Goal: Information Seeking & Learning: Learn about a topic

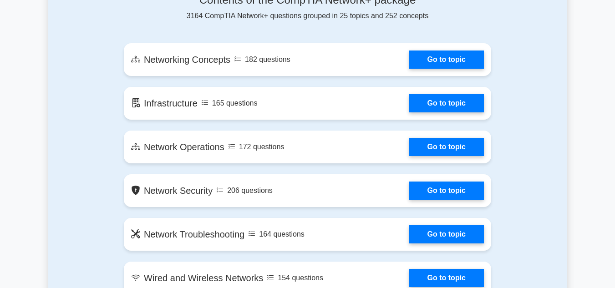
scroll to position [532, 0]
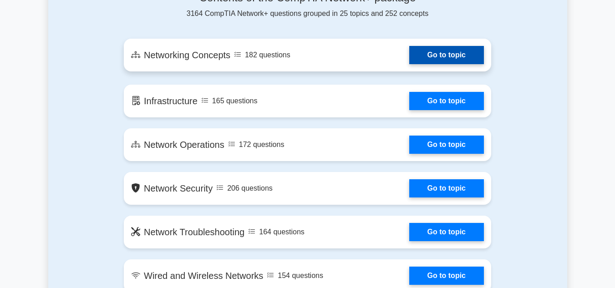
click at [444, 49] on link "Go to topic" at bounding box center [447, 55] width 75 height 18
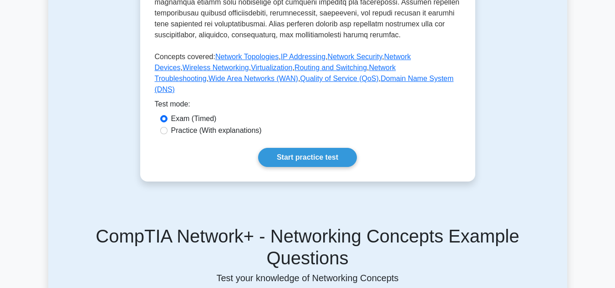
scroll to position [419, 0]
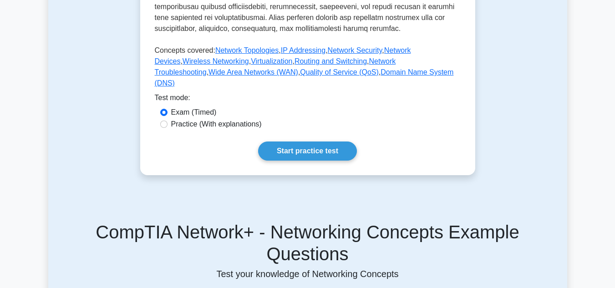
click at [200, 130] on label "Practice (With explanations)" at bounding box center [216, 124] width 91 height 11
click at [168, 128] on input "Practice (With explanations)" at bounding box center [163, 124] width 7 height 7
radio input "true"
click at [309, 157] on link "Start practice test" at bounding box center [307, 151] width 99 height 19
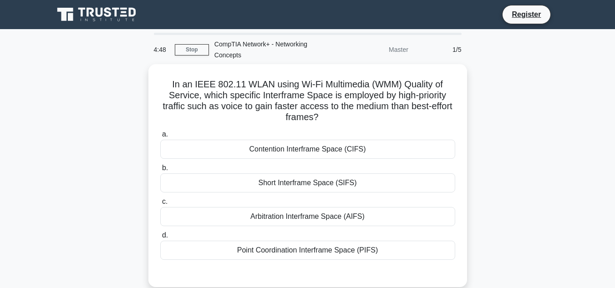
scroll to position [18, 0]
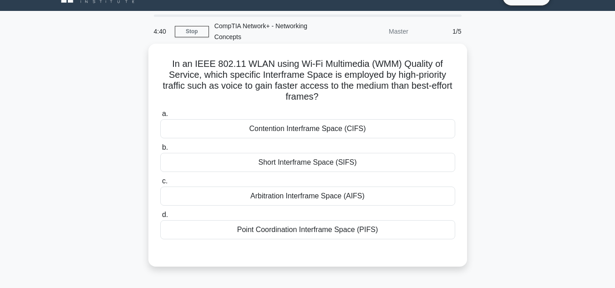
click at [311, 234] on div "Point Coordination Interframe Space (PIFS)" at bounding box center [307, 229] width 295 height 19
click at [160, 218] on input "d. Point Coordination Interframe Space (PIFS)" at bounding box center [160, 215] width 0 height 6
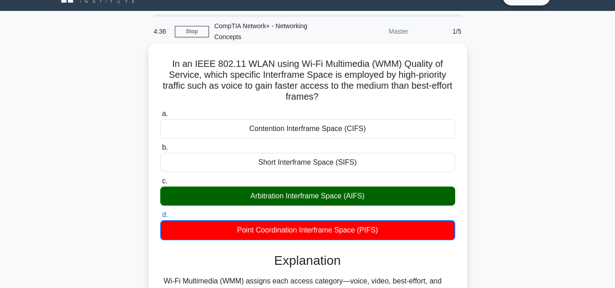
click at [291, 195] on div "Arbitration Interframe Space (AIFS)" at bounding box center [307, 196] width 295 height 19
click at [160, 185] on input "c. Arbitration Interframe Space (AIFS)" at bounding box center [160, 182] width 0 height 6
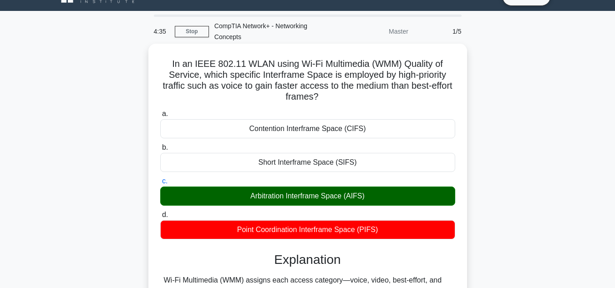
click at [160, 212] on input "d. Point Coordination Interframe Space (PIFS)" at bounding box center [160, 215] width 0 height 6
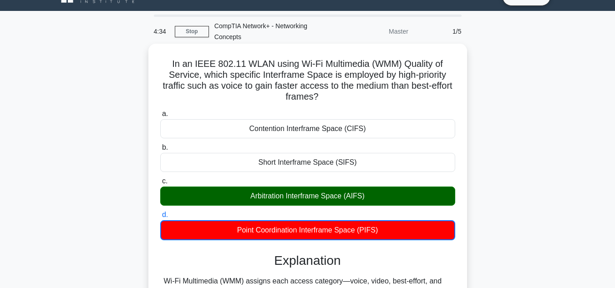
click at [160, 111] on input "a. Contention Interframe Space (CIFS)" at bounding box center [160, 114] width 0 height 6
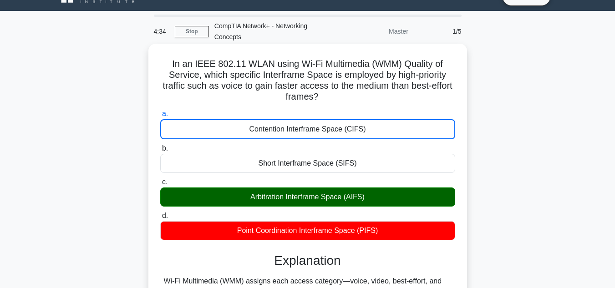
click at [160, 146] on input "b. Short Interframe Space (SIFS)" at bounding box center [160, 149] width 0 height 6
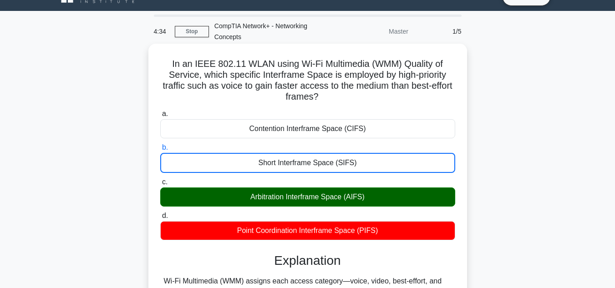
click at [160, 179] on input "c. Arbitration Interframe Space (AIFS)" at bounding box center [160, 182] width 0 height 6
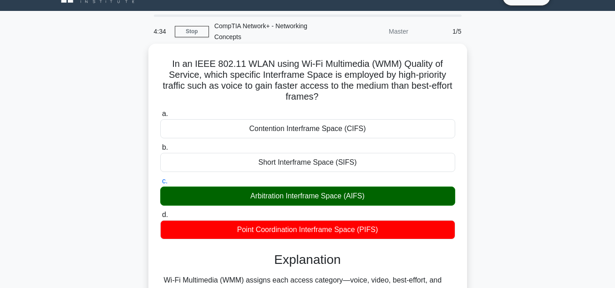
click at [160, 212] on input "d. Point Coordination Interframe Space (PIFS)" at bounding box center [160, 215] width 0 height 6
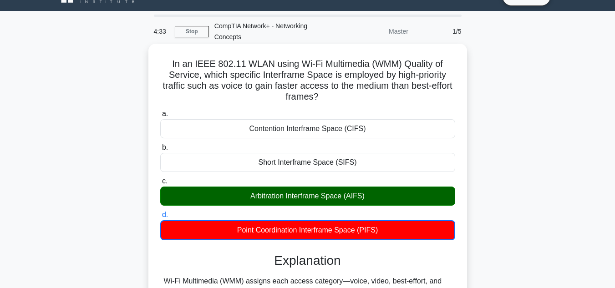
click at [160, 111] on input "a. Contention Interframe Space (CIFS)" at bounding box center [160, 114] width 0 height 6
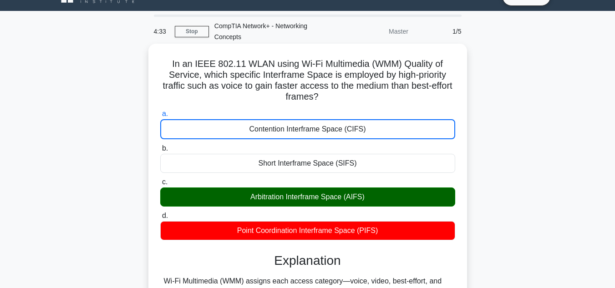
click at [160, 146] on input "b. Short Interframe Space (SIFS)" at bounding box center [160, 149] width 0 height 6
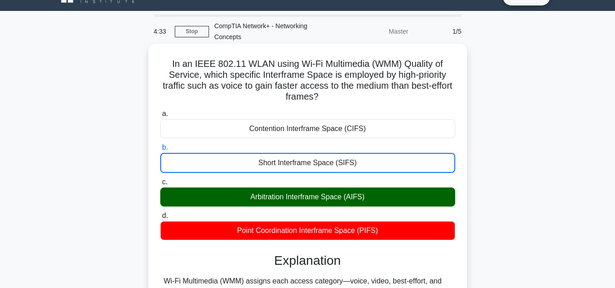
click at [160, 179] on input "c. Arbitration Interframe Space (AIFS)" at bounding box center [160, 182] width 0 height 6
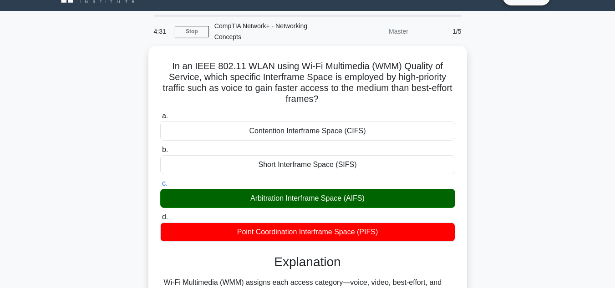
click at [116, 191] on div "In an IEEE 802.11 WLAN using Wi-Fi Multimedia (WMM) Quality of Service, which s…" at bounding box center [307, 265] width 519 height 439
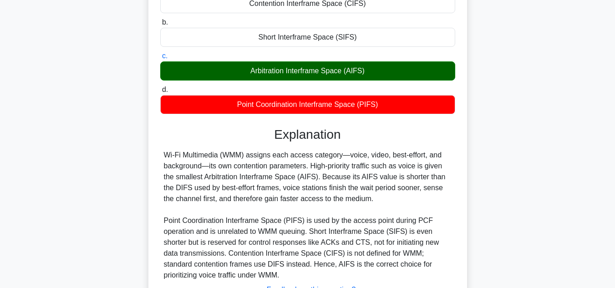
scroll to position [219, 0]
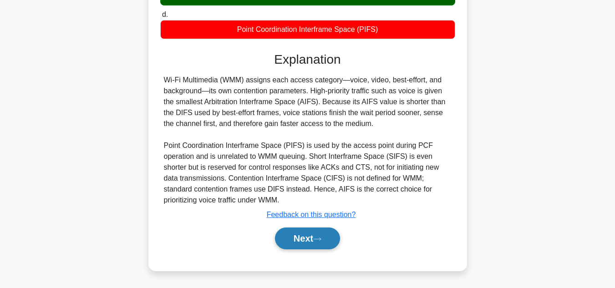
click at [286, 241] on button "Next" at bounding box center [307, 239] width 65 height 22
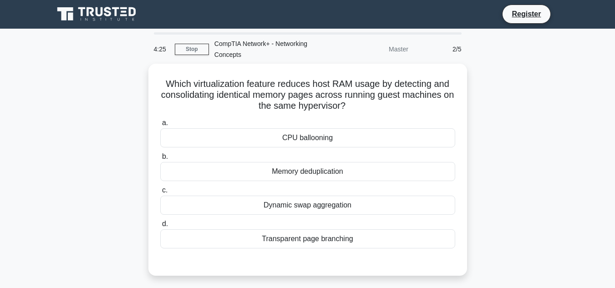
scroll to position [0, 0]
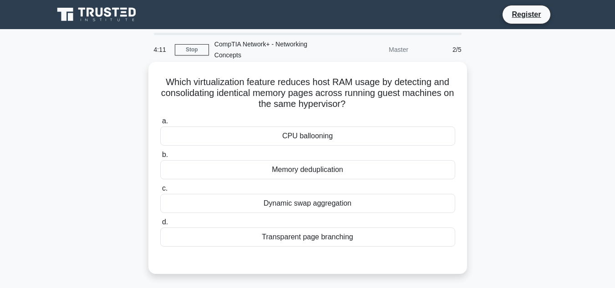
click at [311, 176] on div "Memory deduplication" at bounding box center [307, 169] width 295 height 19
click at [160, 158] on input "b. Memory deduplication" at bounding box center [160, 155] width 0 height 6
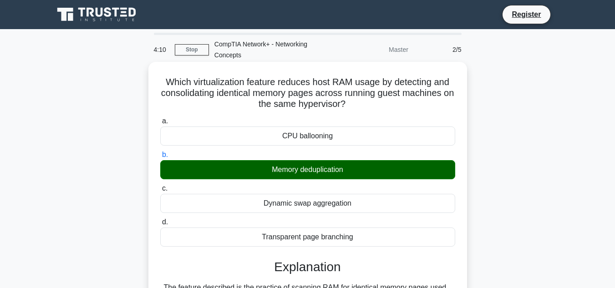
click at [160, 186] on input "c. Dynamic swap aggregation" at bounding box center [160, 189] width 0 height 6
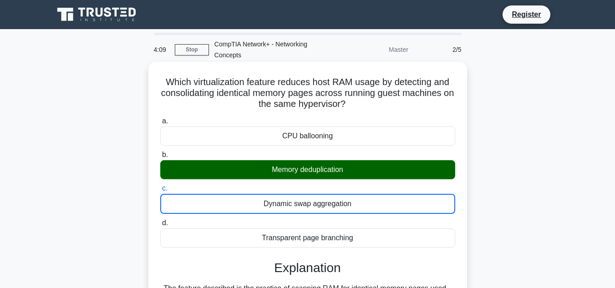
click at [160, 220] on input "d. Transparent page branching" at bounding box center [160, 223] width 0 height 6
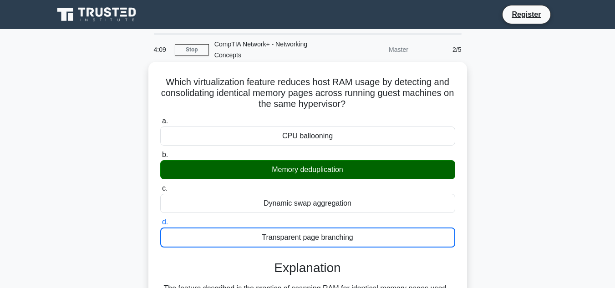
click at [160, 118] on input "a. CPU ballooning" at bounding box center [160, 121] width 0 height 6
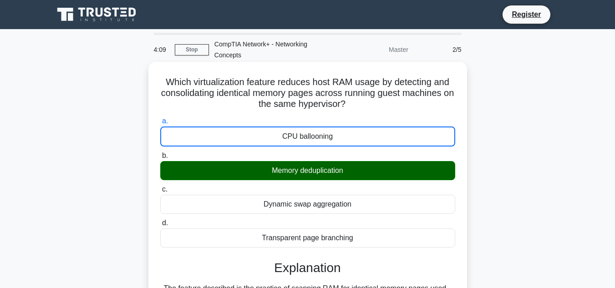
click at [160, 153] on input "b. Memory deduplication" at bounding box center [160, 156] width 0 height 6
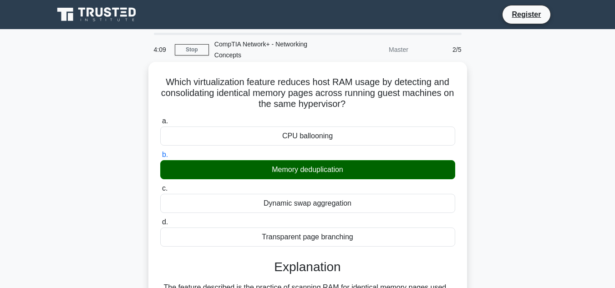
click at [160, 186] on input "c. Dynamic swap aggregation" at bounding box center [160, 189] width 0 height 6
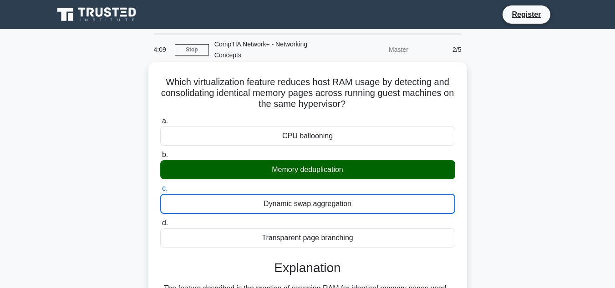
click at [160, 220] on input "d. Transparent page branching" at bounding box center [160, 223] width 0 height 6
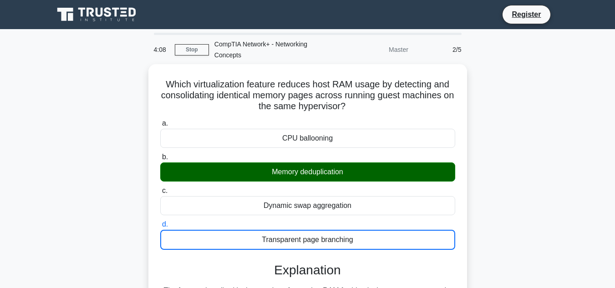
click at [92, 236] on div "Which virtualization feature reduces host RAM usage by detecting and consolidat…" at bounding box center [307, 278] width 519 height 429
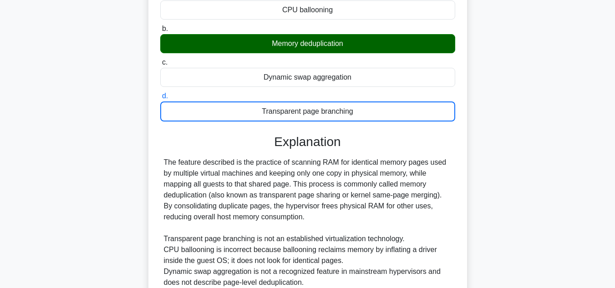
scroll to position [164, 0]
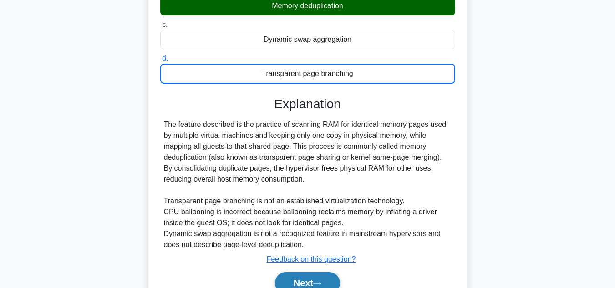
click at [288, 280] on button "Next" at bounding box center [307, 283] width 65 height 22
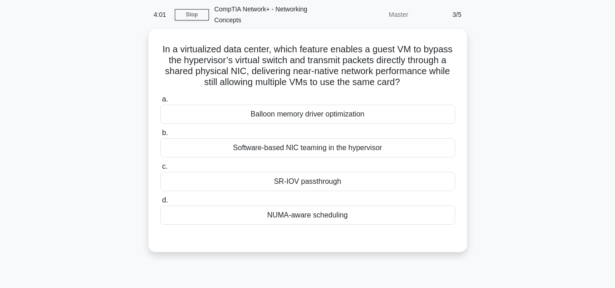
scroll to position [36, 0]
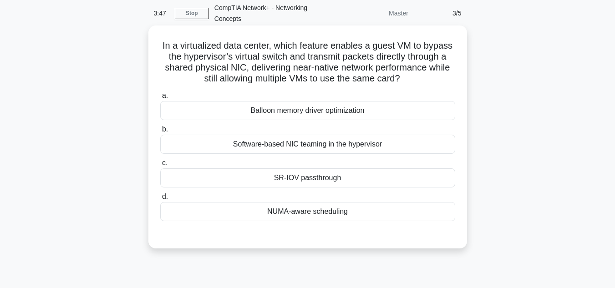
click at [306, 149] on div "Software-based NIC teaming in the hypervisor" at bounding box center [307, 144] width 295 height 19
click at [160, 133] on input "b. Software-based NIC teaming in the hypervisor" at bounding box center [160, 130] width 0 height 6
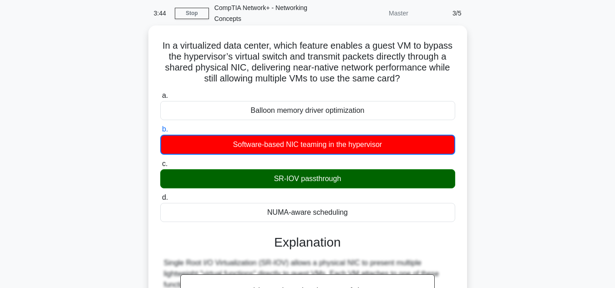
click at [160, 161] on input "c. SR-IOV passthrough" at bounding box center [160, 164] width 0 height 6
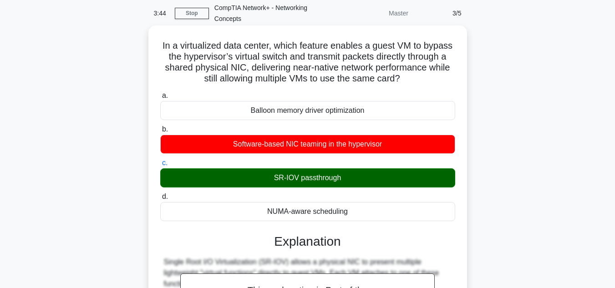
click at [160, 194] on input "d. NUMA-aware scheduling" at bounding box center [160, 197] width 0 height 6
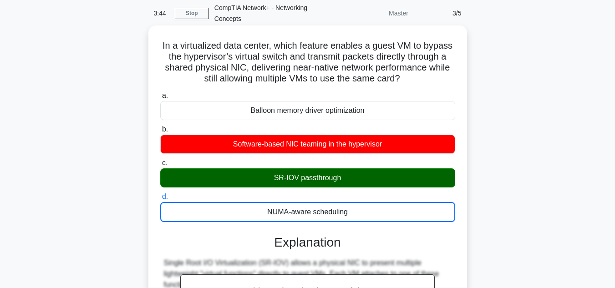
click at [160, 93] on input "a. Balloon memory driver optimization" at bounding box center [160, 96] width 0 height 6
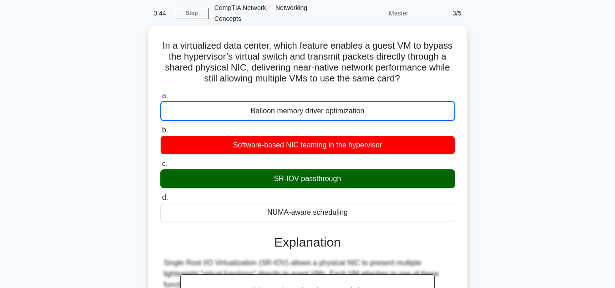
click at [160, 128] on input "b. Software-based NIC teaming in the hypervisor" at bounding box center [160, 131] width 0 height 6
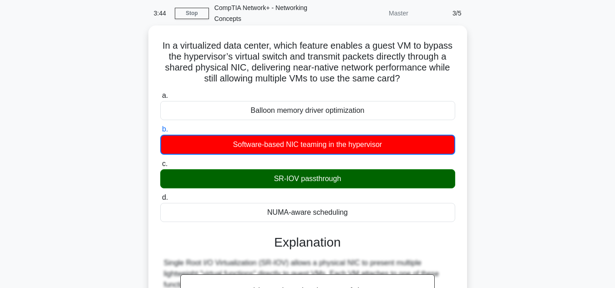
click at [160, 161] on input "c. SR-IOV passthrough" at bounding box center [160, 164] width 0 height 6
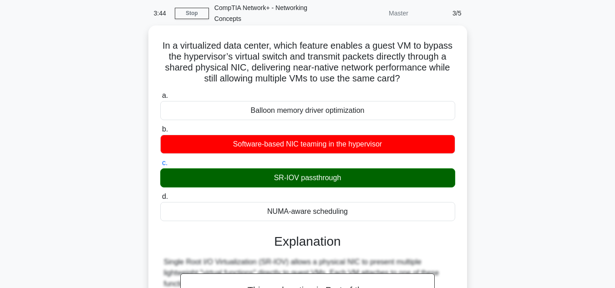
click at [160, 194] on input "d. NUMA-aware scheduling" at bounding box center [160, 197] width 0 height 6
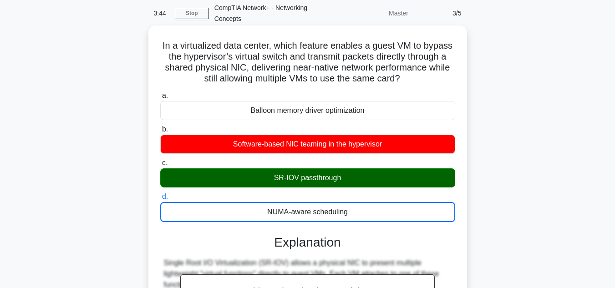
click at [160, 93] on input "a. Balloon memory driver optimization" at bounding box center [160, 96] width 0 height 6
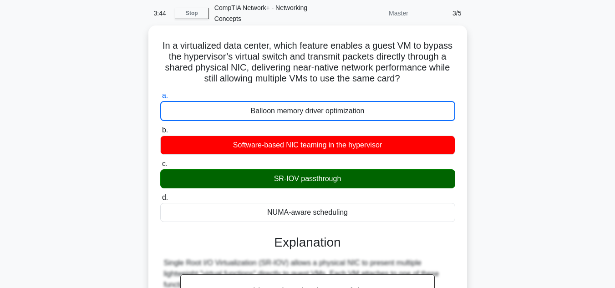
click at [160, 128] on input "b. Software-based NIC teaming in the hypervisor" at bounding box center [160, 131] width 0 height 6
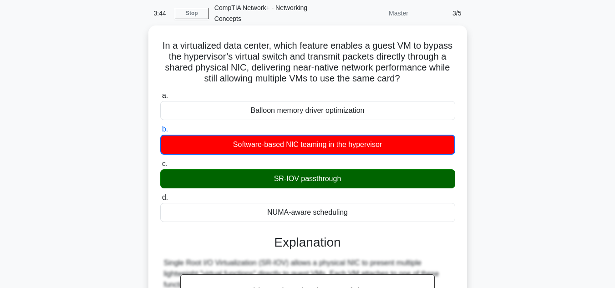
click at [160, 161] on input "c. SR-IOV passthrough" at bounding box center [160, 164] width 0 height 6
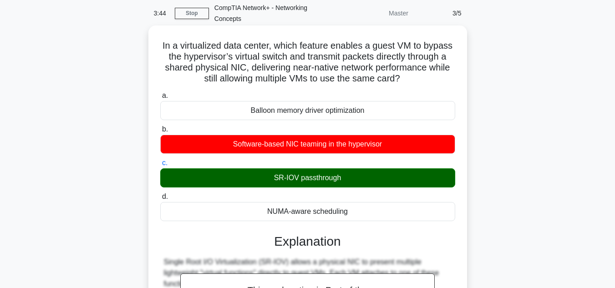
click at [160, 194] on input "d. NUMA-aware scheduling" at bounding box center [160, 197] width 0 height 6
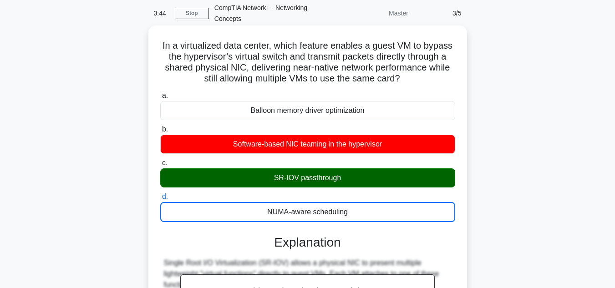
click at [160, 93] on input "a. Balloon memory driver optimization" at bounding box center [160, 96] width 0 height 6
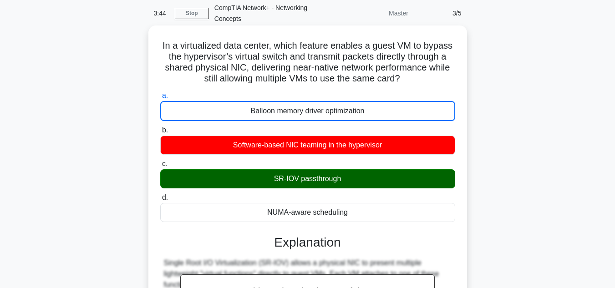
click at [160, 128] on input "b. Software-based NIC teaming in the hypervisor" at bounding box center [160, 131] width 0 height 6
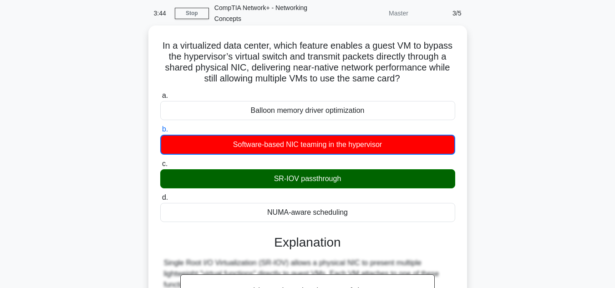
click at [160, 161] on input "c. SR-IOV passthrough" at bounding box center [160, 164] width 0 height 6
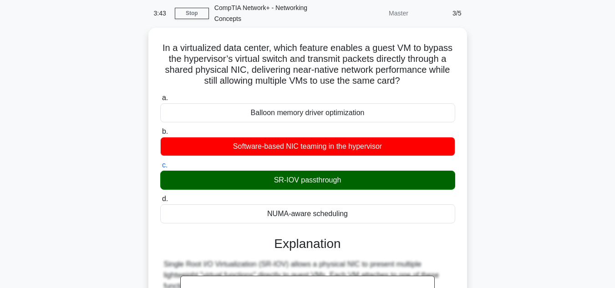
click at [53, 193] on div "In a virtualized data center, which feature enables a guest VM to bypass the hy…" at bounding box center [307, 242] width 519 height 428
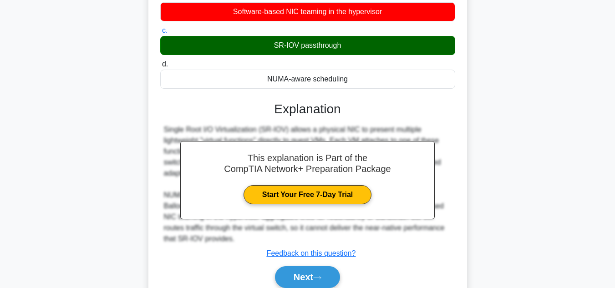
scroll to position [208, 0]
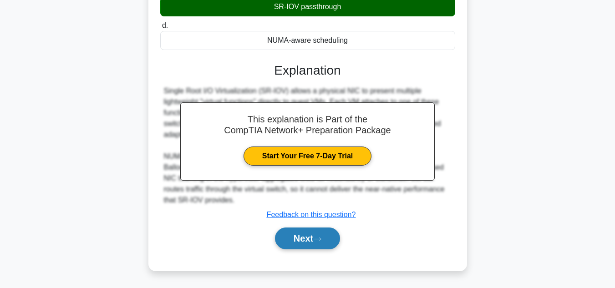
click at [293, 239] on button "Next" at bounding box center [307, 239] width 65 height 22
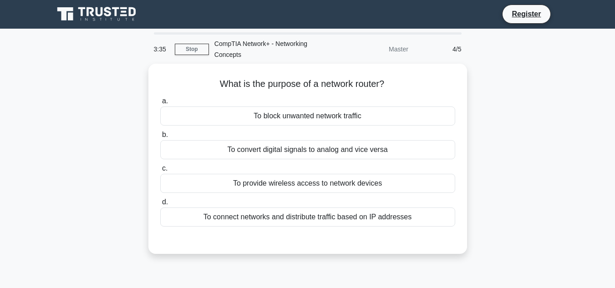
scroll to position [0, 0]
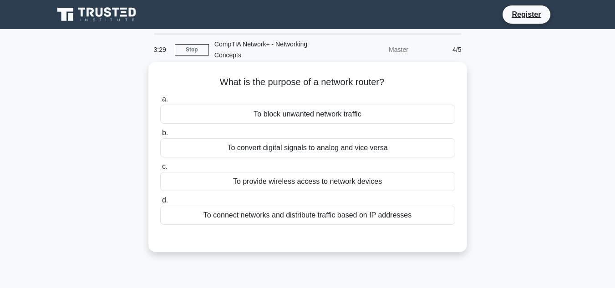
click at [270, 221] on div "To connect networks and distribute traffic based on IP addresses" at bounding box center [307, 215] width 295 height 19
click at [160, 204] on input "d. To connect networks and distribute traffic based on IP addresses" at bounding box center [160, 201] width 0 height 6
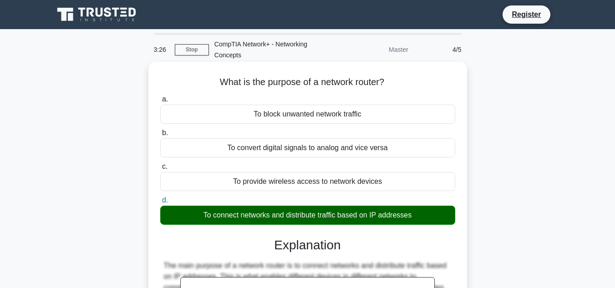
click at [160, 97] on input "a. To block unwanted network traffic" at bounding box center [160, 100] width 0 height 6
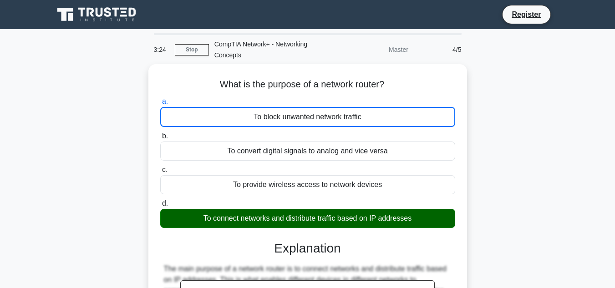
click at [69, 205] on div "What is the purpose of a network router? .spinner_0XTQ{transform-origin:center;…" at bounding box center [307, 256] width 519 height 385
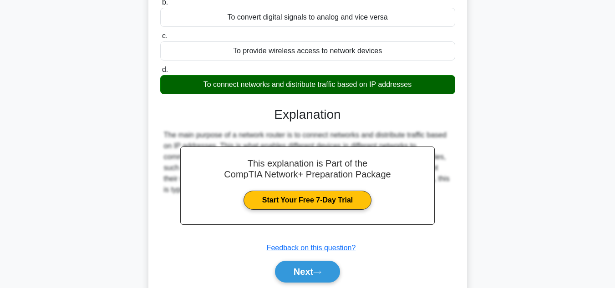
scroll to position [204, 0]
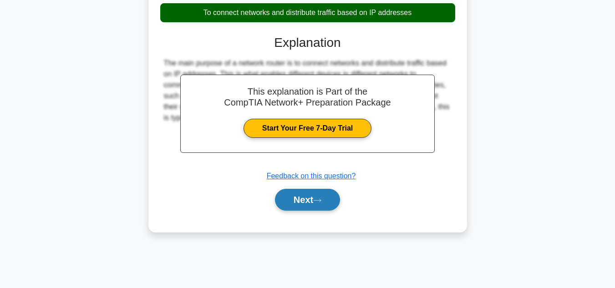
click at [299, 197] on button "Next" at bounding box center [307, 200] width 65 height 22
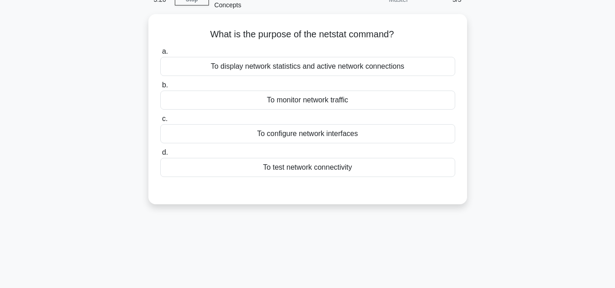
scroll to position [3, 0]
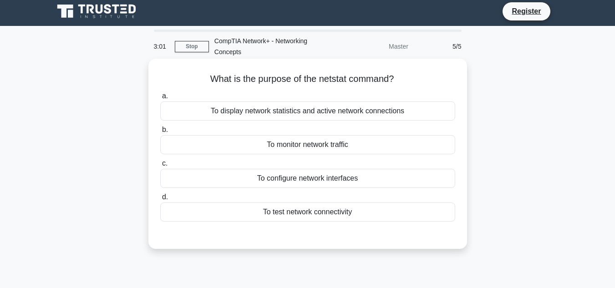
click at [284, 116] on div "To display network statistics and active network connections" at bounding box center [307, 111] width 295 height 19
click at [160, 99] on input "a. To display network statistics and active network connections" at bounding box center [160, 96] width 0 height 6
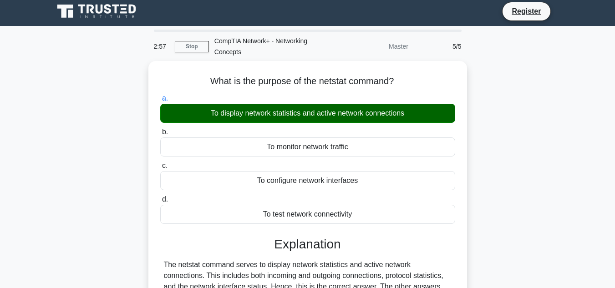
click at [160, 129] on input "b. To monitor network traffic" at bounding box center [160, 132] width 0 height 6
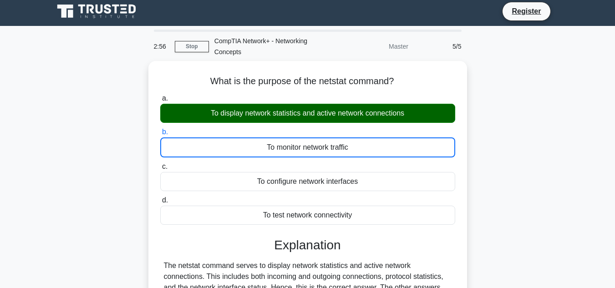
click at [160, 164] on input "c. To configure network interfaces" at bounding box center [160, 167] width 0 height 6
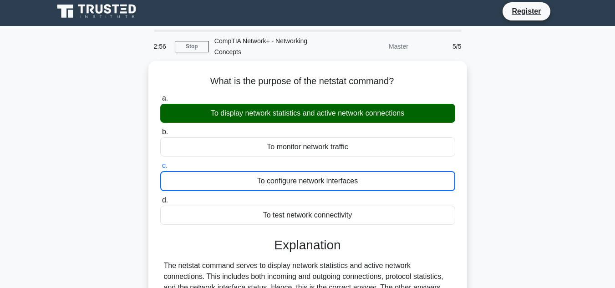
click at [160, 198] on input "d. To test network connectivity" at bounding box center [160, 201] width 0 height 6
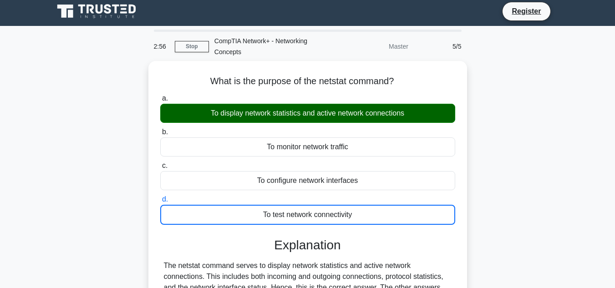
click at [160, 96] on input "a. To display network statistics and active network connections" at bounding box center [160, 99] width 0 height 6
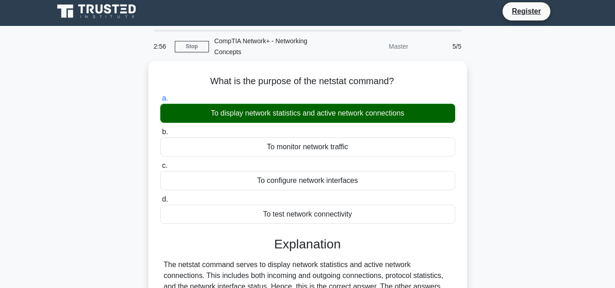
click at [160, 129] on input "b. To monitor network traffic" at bounding box center [160, 132] width 0 height 6
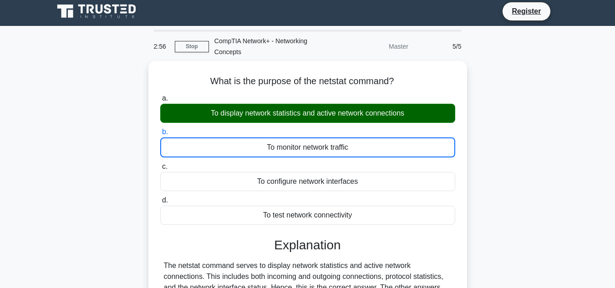
click at [160, 164] on input "c. To configure network interfaces" at bounding box center [160, 167] width 0 height 6
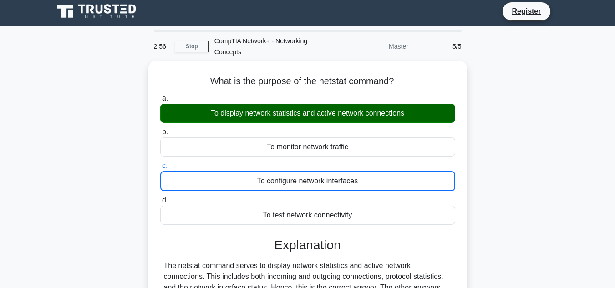
click at [160, 198] on input "d. To test network connectivity" at bounding box center [160, 201] width 0 height 6
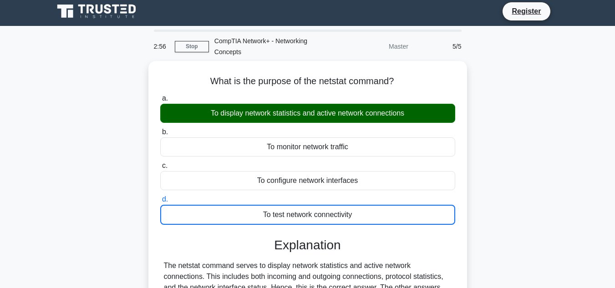
click at [160, 96] on input "a. To display network statistics and active network connections" at bounding box center [160, 99] width 0 height 6
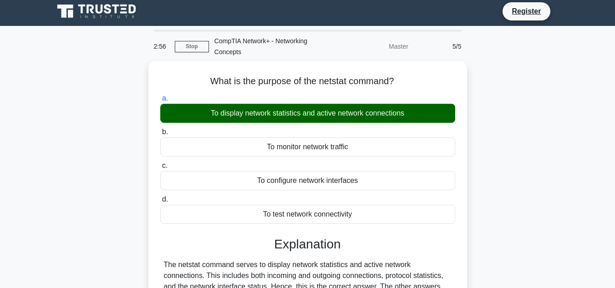
click at [160, 129] on input "b. To monitor network traffic" at bounding box center [160, 132] width 0 height 6
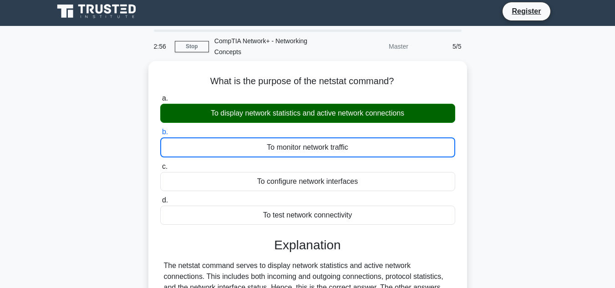
click at [160, 164] on input "c. To configure network interfaces" at bounding box center [160, 167] width 0 height 6
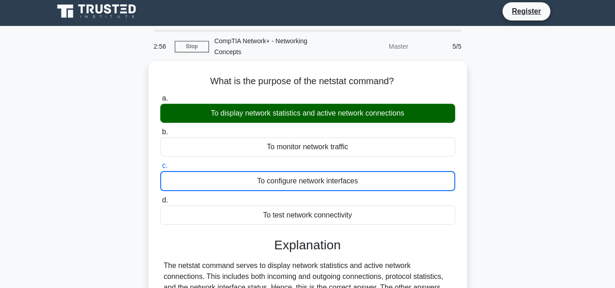
click at [160, 198] on input "d. To test network connectivity" at bounding box center [160, 201] width 0 height 6
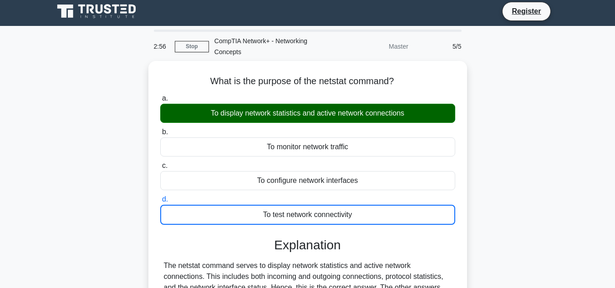
click at [160, 96] on input "a. To display network statistics and active network connections" at bounding box center [160, 99] width 0 height 6
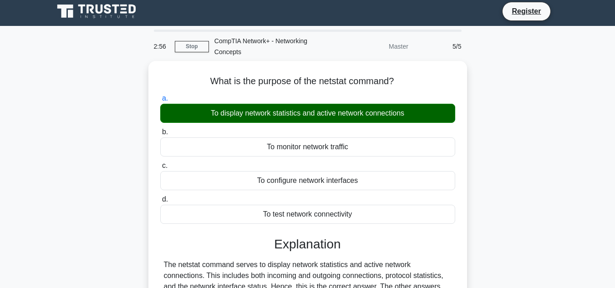
click at [160, 129] on input "b. To monitor network traffic" at bounding box center [160, 132] width 0 height 6
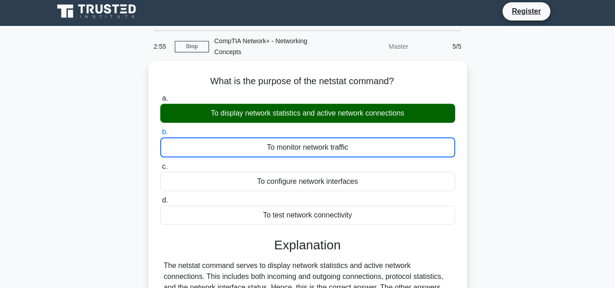
click at [103, 163] on div "What is the purpose of the netstat command? .spinner_0XTQ{transform-origin:cent…" at bounding box center [307, 248] width 519 height 374
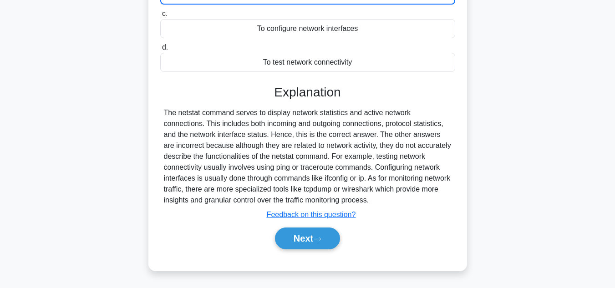
scroll to position [204, 0]
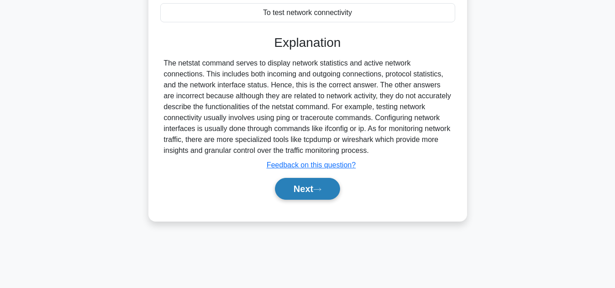
click at [294, 185] on button "Next" at bounding box center [307, 189] width 65 height 22
